Goal: Information Seeking & Learning: Learn about a topic

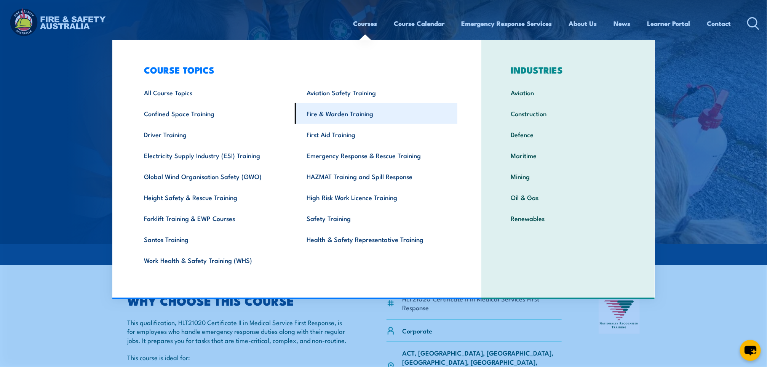
click at [313, 117] on link "Fire & Warden Training" at bounding box center [376, 113] width 163 height 21
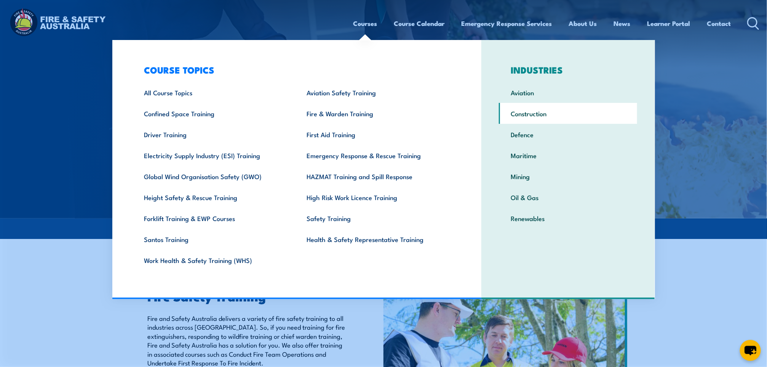
click at [545, 115] on link "Construction" at bounding box center [568, 113] width 138 height 21
